Goal: Information Seeking & Learning: Understand process/instructions

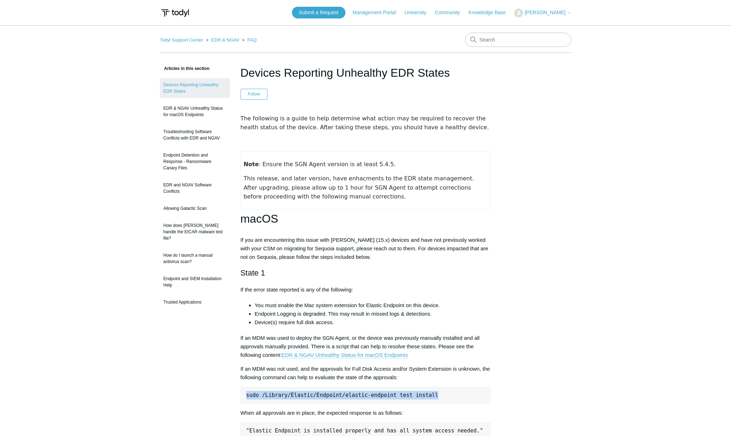
drag, startPoint x: 448, startPoint y: 393, endPoint x: 237, endPoint y: 398, distance: 211.8
copy pre "sudo /Library/Elastic/Endpoint/elastic-endpoint test install"
click at [472, 395] on pre "sudo /Library/Elastic/Endpoint/elastic-endpoint test install" at bounding box center [366, 395] width 250 height 16
drag, startPoint x: 422, startPoint y: 394, endPoint x: 242, endPoint y: 392, distance: 180.2
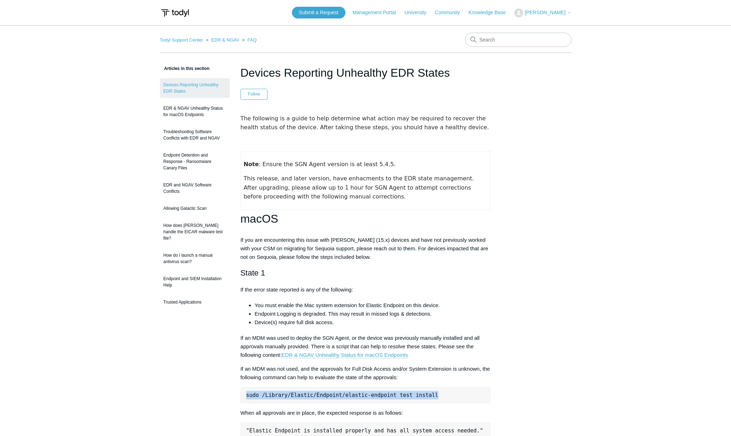
click at [242, 392] on pre "sudo /Library/Elastic/Endpoint/elastic-endpoint test install" at bounding box center [366, 395] width 250 height 16
copy pre "sudo /Library/Elastic/Endpoint/elastic-endpoint test install"
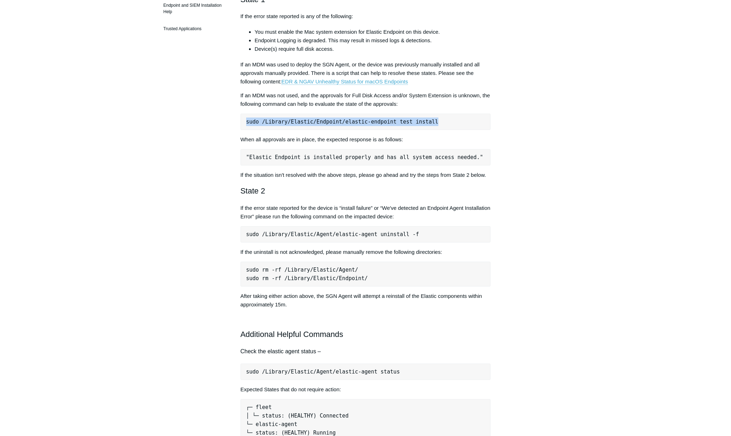
scroll to position [278, 0]
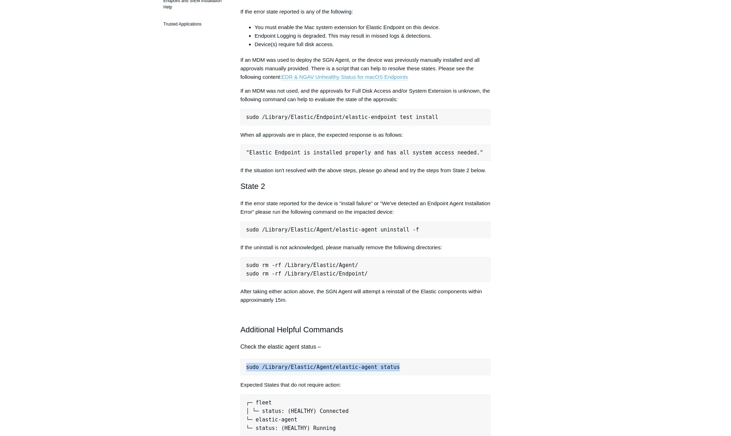
drag, startPoint x: 408, startPoint y: 377, endPoint x: 243, endPoint y: 376, distance: 165.7
click at [243, 375] on pre "sudo /Library/Elastic/Agent/elastic-agent status" at bounding box center [366, 367] width 250 height 16
copy pre "sudo /Library/Elastic/Agent/elastic-agent status"
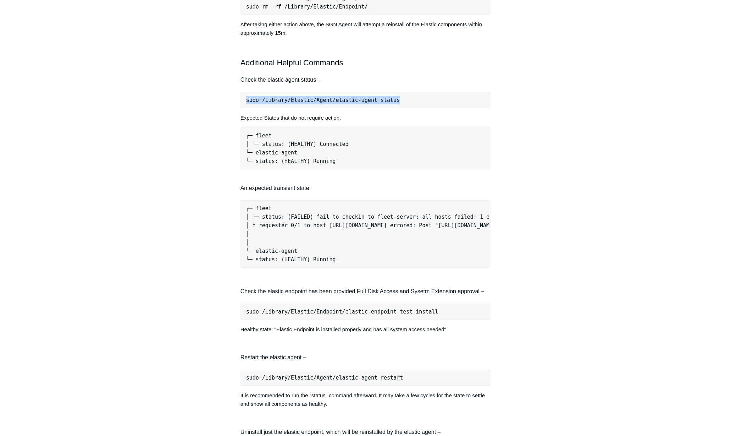
scroll to position [610, 0]
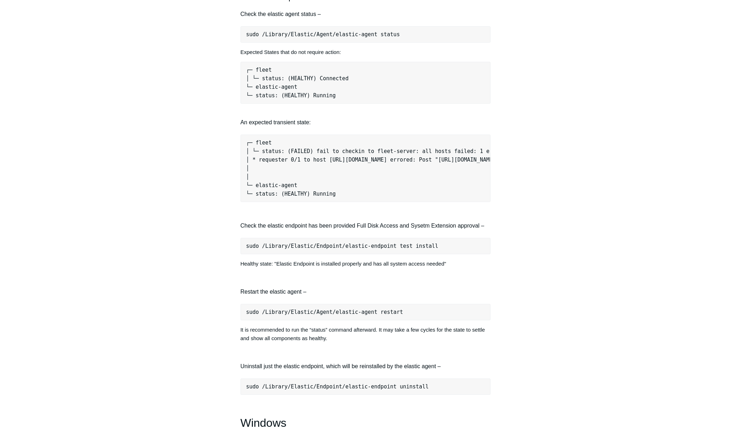
click at [449, 254] on pre "sudo /Library/Elastic/Endpoint/elastic-endpoint test install" at bounding box center [366, 246] width 250 height 16
copy div "sudo /Library/Elastic/Endpoint/elastic-endpoint test install"
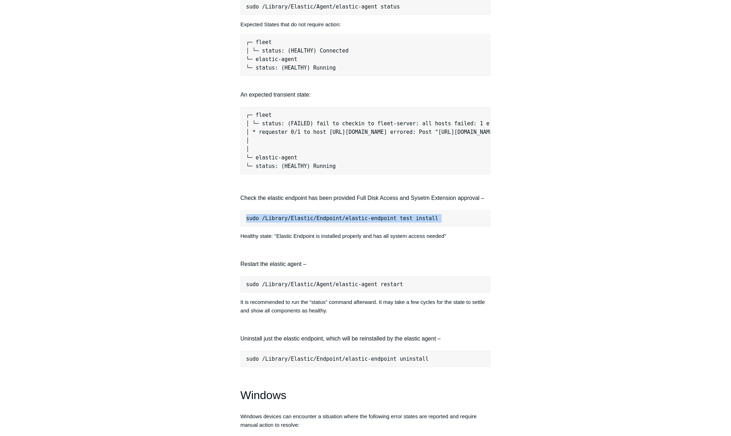
scroll to position [642, 0]
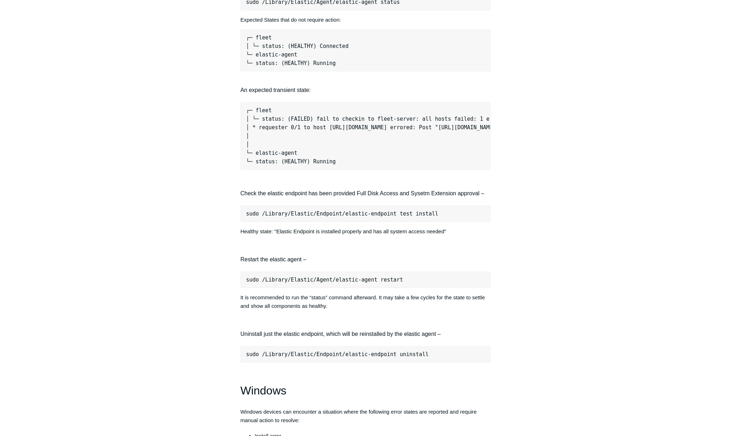
click at [435, 288] on pre "sudo /Library/Elastic/Agent/elastic-agent restart" at bounding box center [366, 279] width 250 height 16
copy div "sudo /Library/Elastic/Agent/elastic-agent restart"
click at [115, 356] on main "Todyl Support Center EDR & NGAV FAQ Articles in this section Devices Reporting …" at bounding box center [365, 135] width 731 height 1504
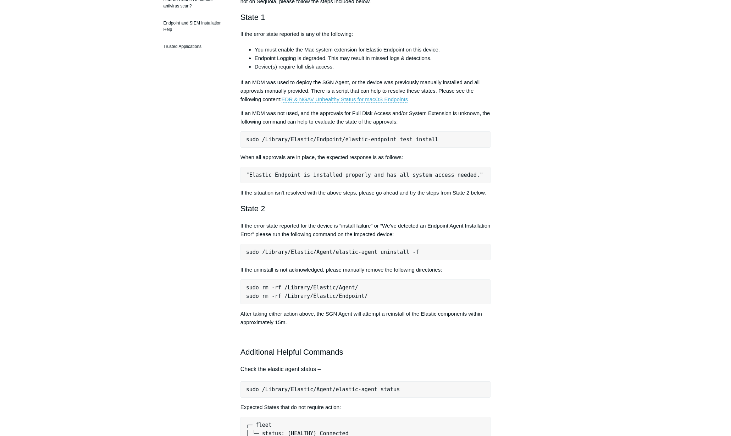
scroll to position [146, 0]
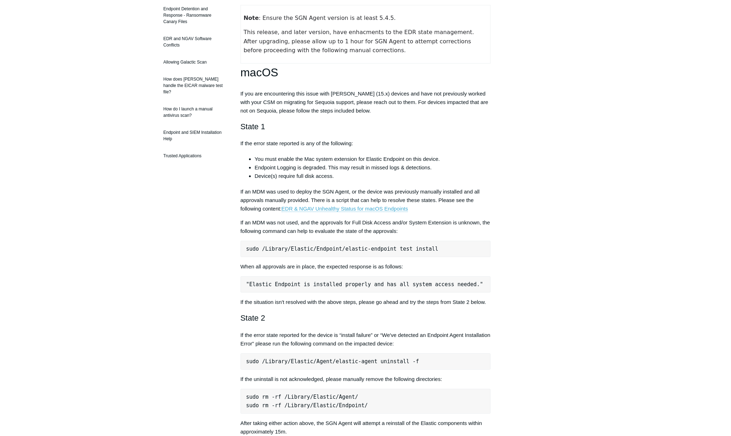
click at [455, 246] on pre "sudo /Library/Elastic/Endpoint/elastic-endpoint test install" at bounding box center [366, 249] width 250 height 16
copy div "sudo /Library/Elastic/Endpoint/elastic-endpoint test install"
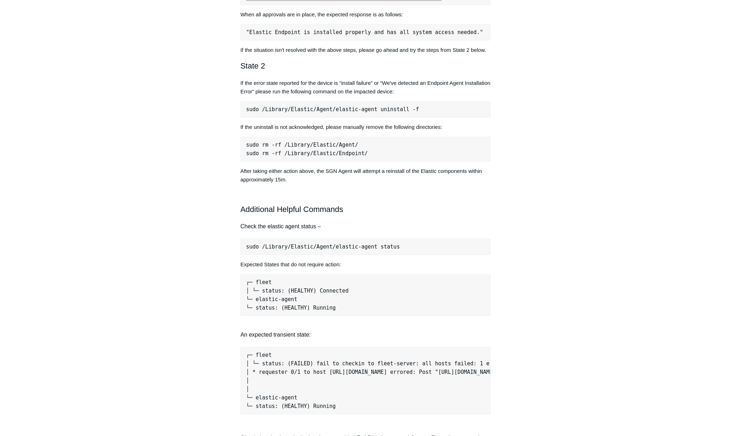
scroll to position [407, 0]
